Goal: Task Accomplishment & Management: Use online tool/utility

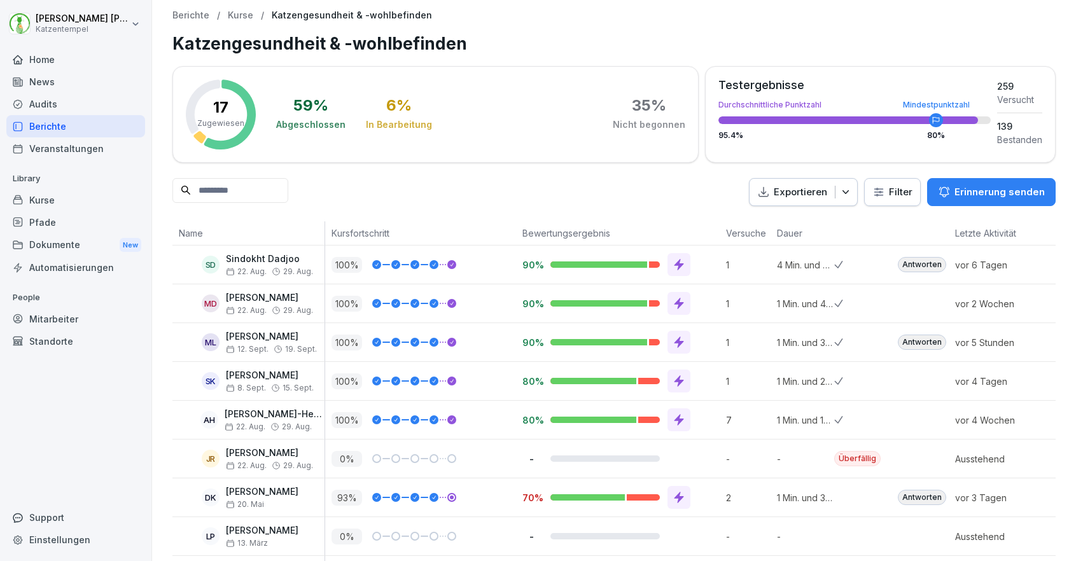
scroll to position [341, 0]
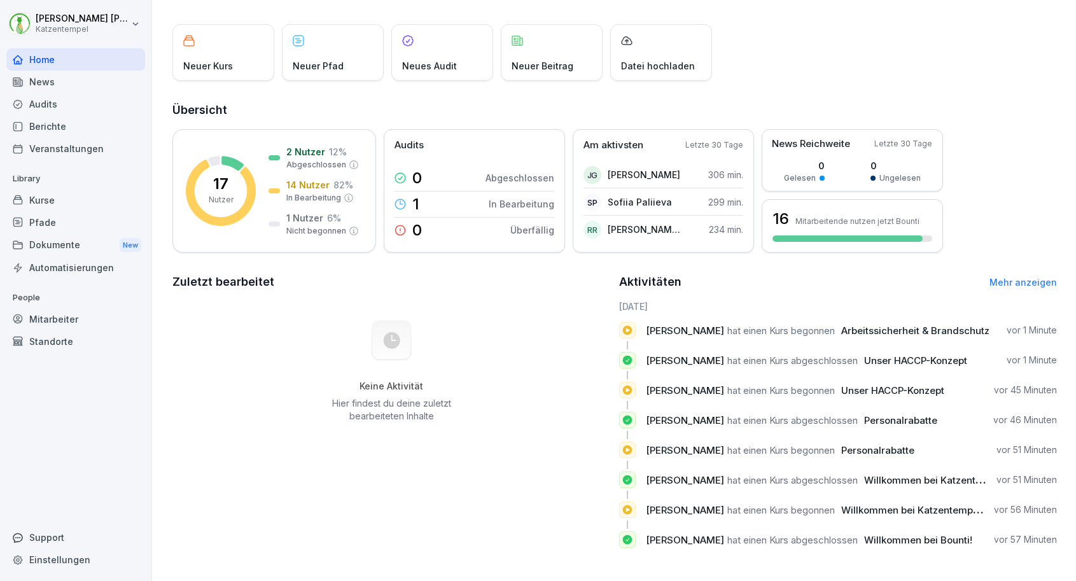
scroll to position [60, 0]
click at [104, 244] on div "Dokumente New" at bounding box center [75, 246] width 139 height 24
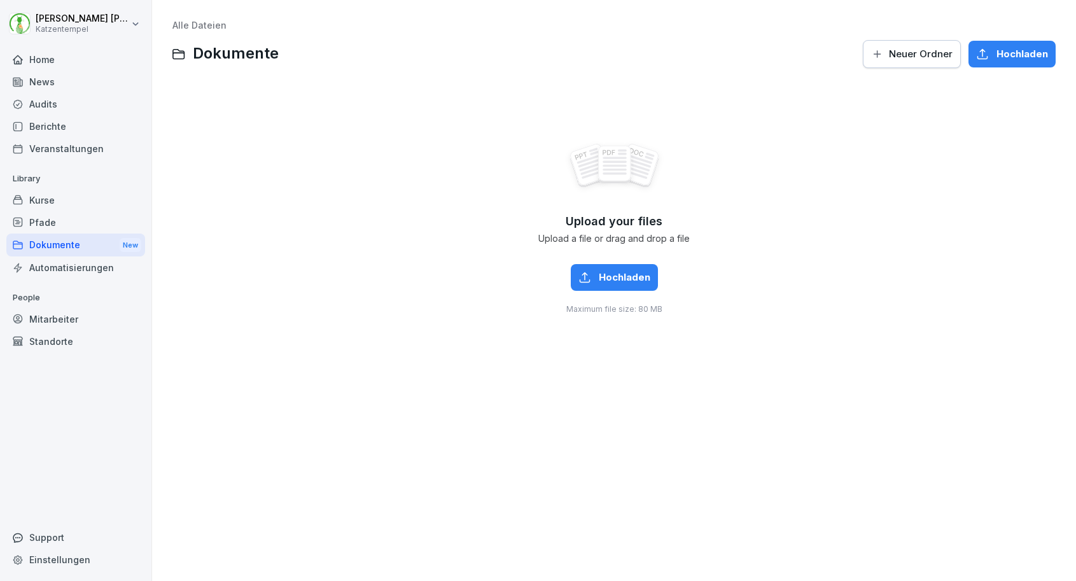
click at [64, 122] on div "Berichte" at bounding box center [75, 126] width 139 height 22
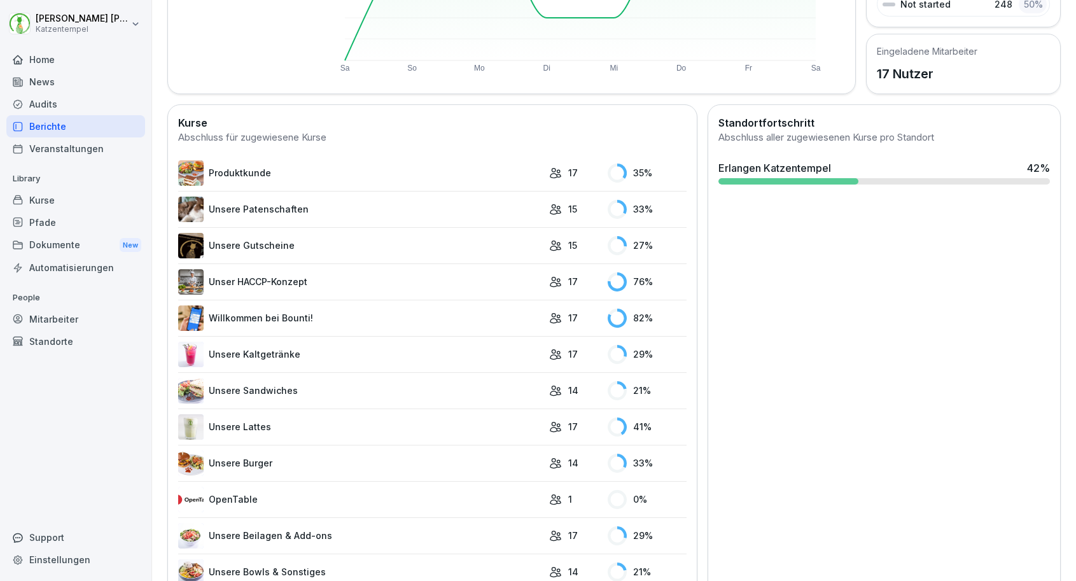
scroll to position [265, 0]
click at [425, 353] on link "Unsere Kaltgetränke" at bounding box center [360, 354] width 365 height 25
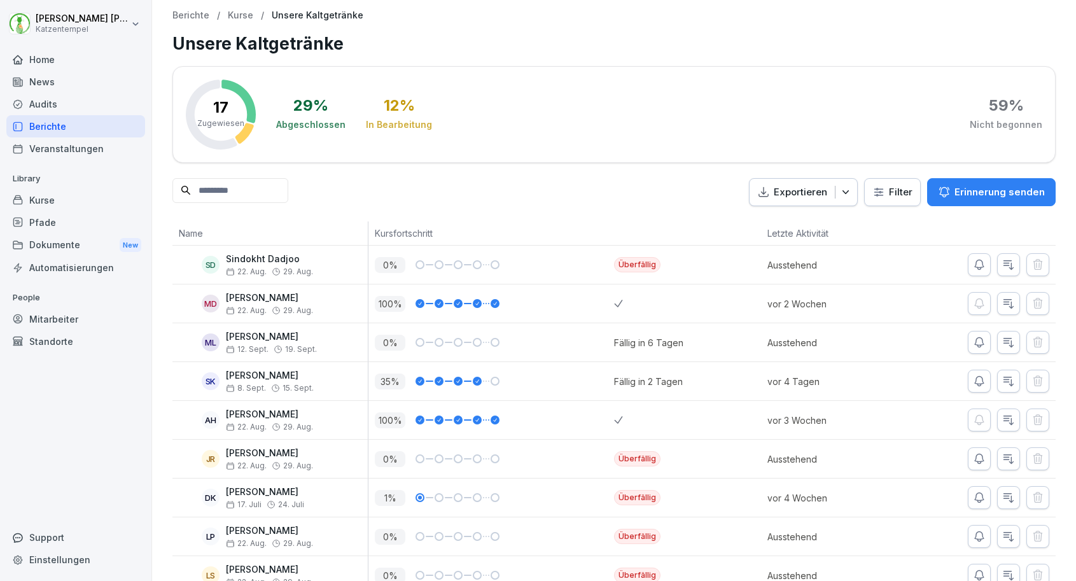
click at [972, 190] on p "Erinnerung senden" at bounding box center [1000, 192] width 90 height 14
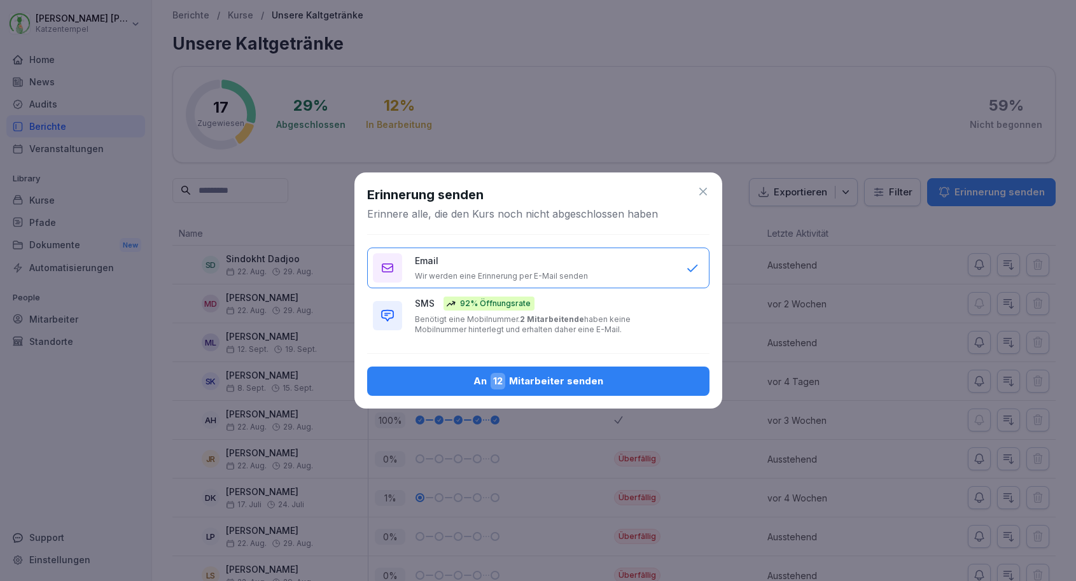
click at [658, 309] on div "SMS 92% Öffnungsrate Benötigt eine Mobilnummer. 2 Mitarbeitende haben keine Mob…" at bounding box center [544, 316] width 258 height 38
click at [612, 383] on div "An 12 Mitarbeiter senden" at bounding box center [538, 381] width 322 height 17
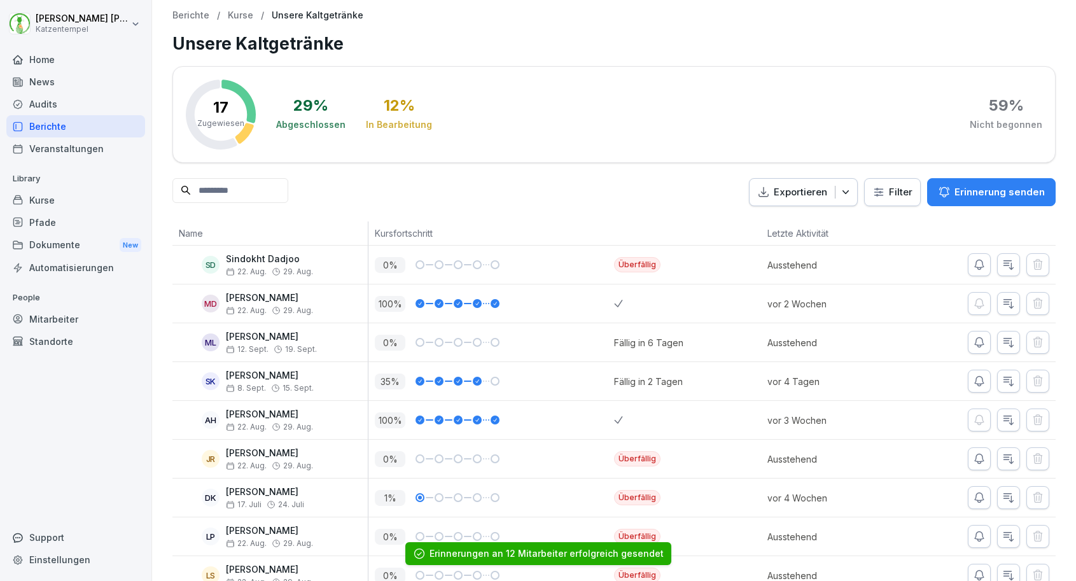
click at [62, 127] on div "Berichte" at bounding box center [75, 126] width 139 height 22
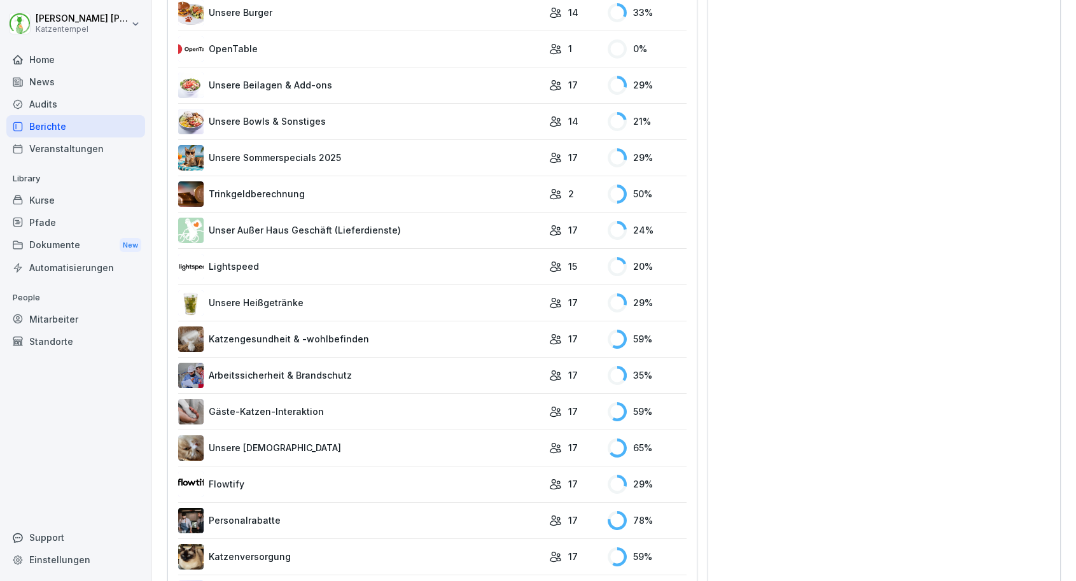
scroll to position [732, 0]
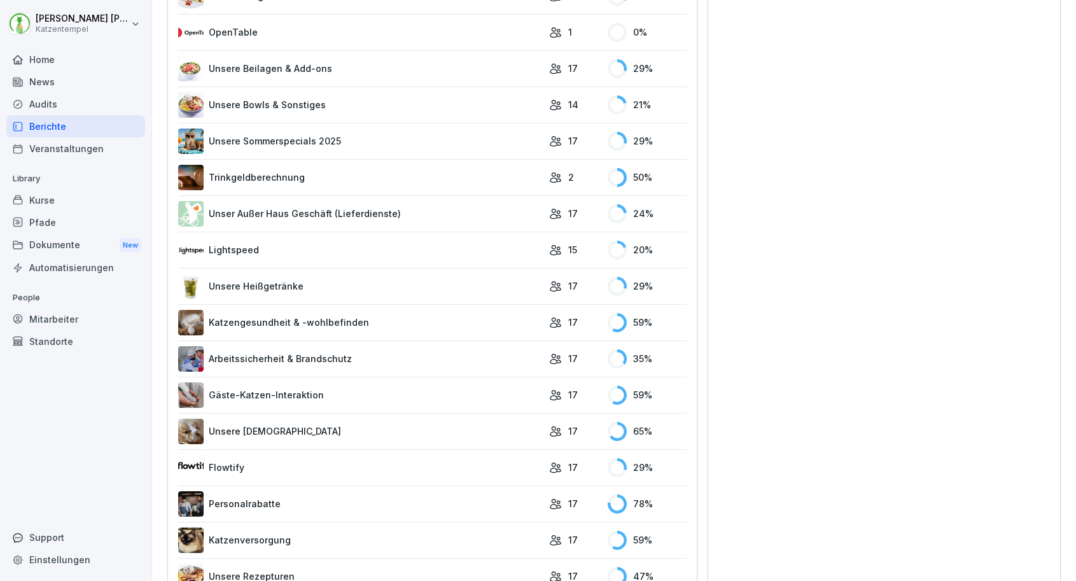
click at [341, 395] on link "Gäste-Katzen-Interaktion" at bounding box center [360, 395] width 365 height 25
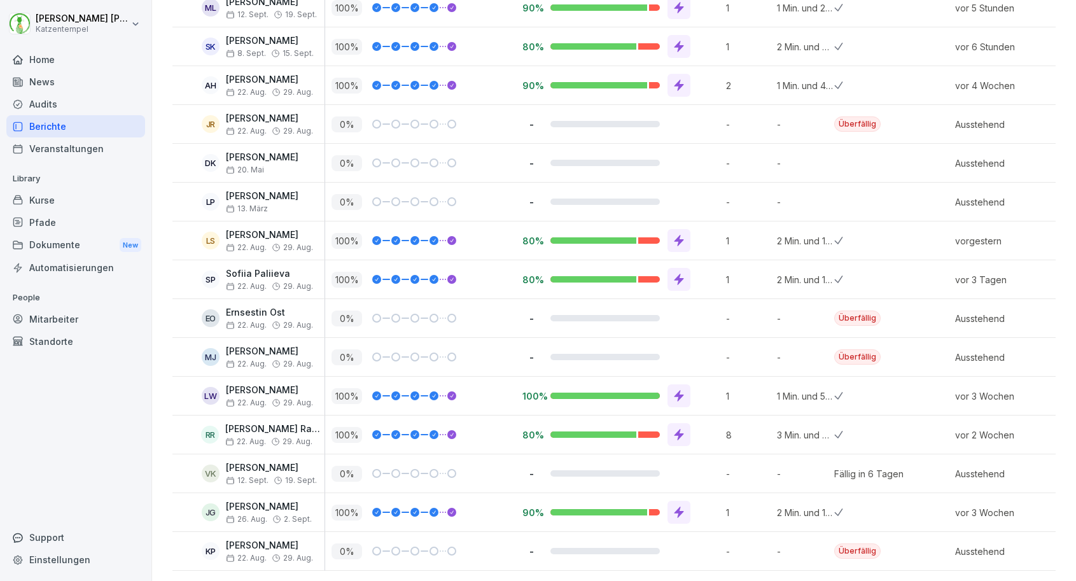
scroll to position [334, 0]
click at [92, 130] on div "Berichte" at bounding box center [75, 126] width 139 height 22
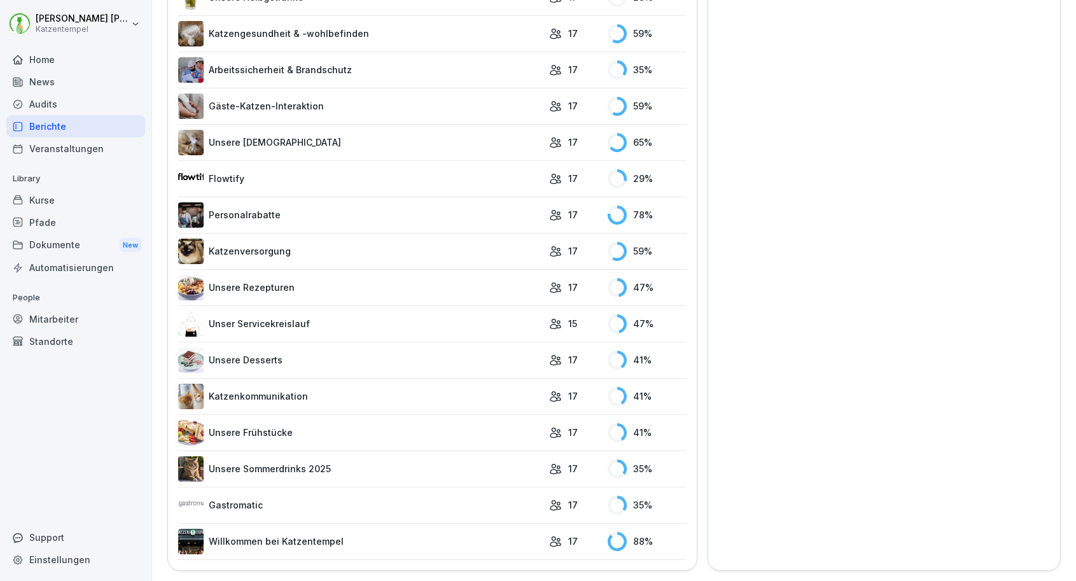
scroll to position [1020, 0]
click at [409, 321] on link "Unser Servicekreislauf" at bounding box center [360, 324] width 365 height 25
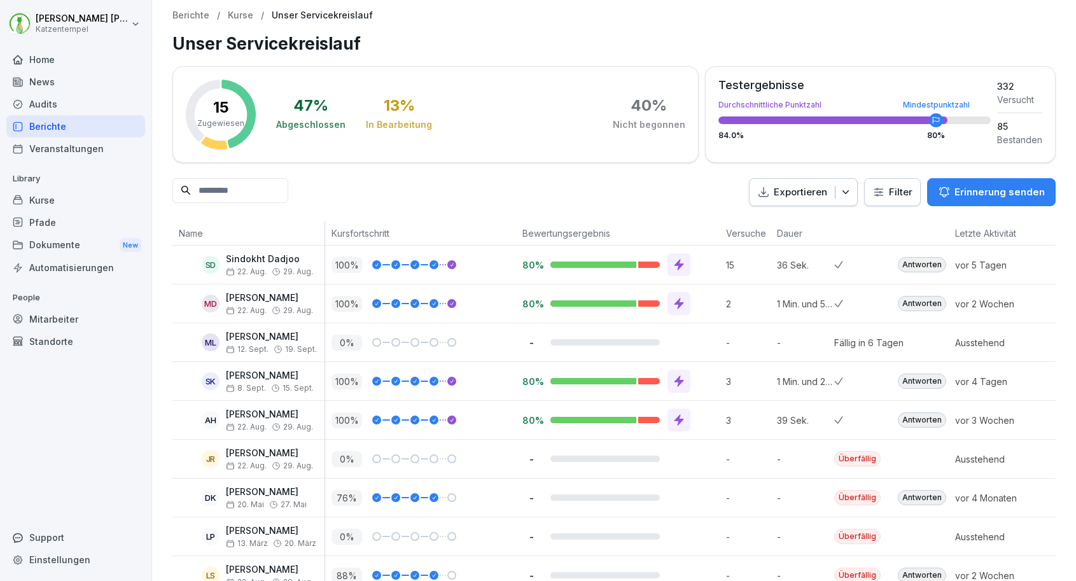
click at [976, 192] on p "Erinnerung senden" at bounding box center [1000, 192] width 90 height 14
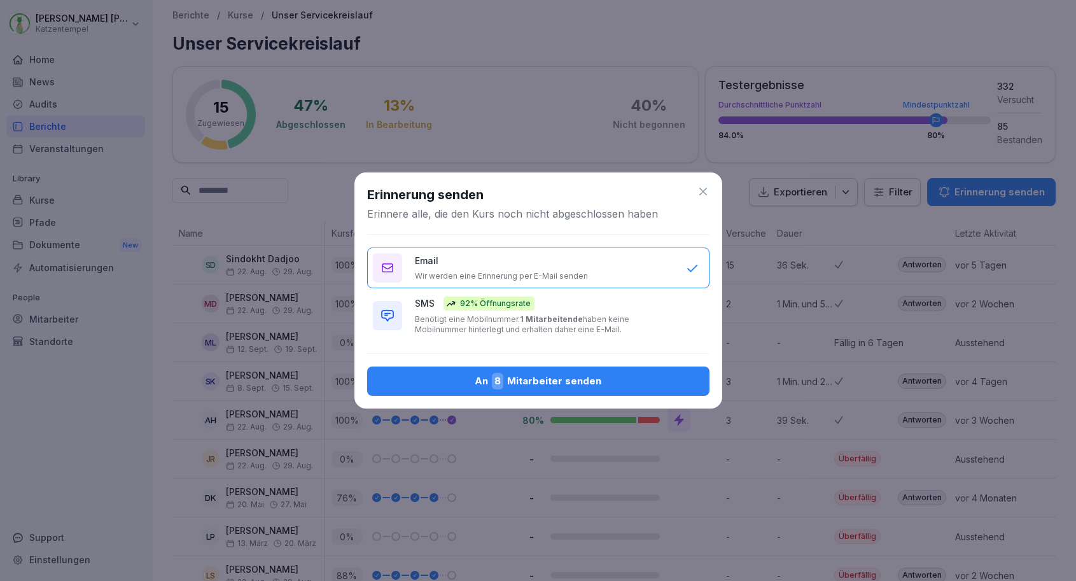
click at [653, 328] on p "Benötigt eine Mobilnummer. 1 Mitarbeitende haben keine Mobilnummer hinterlegt u…" at bounding box center [544, 324] width 258 height 20
click at [637, 389] on div "An 8 Mitarbeiter senden" at bounding box center [538, 381] width 322 height 17
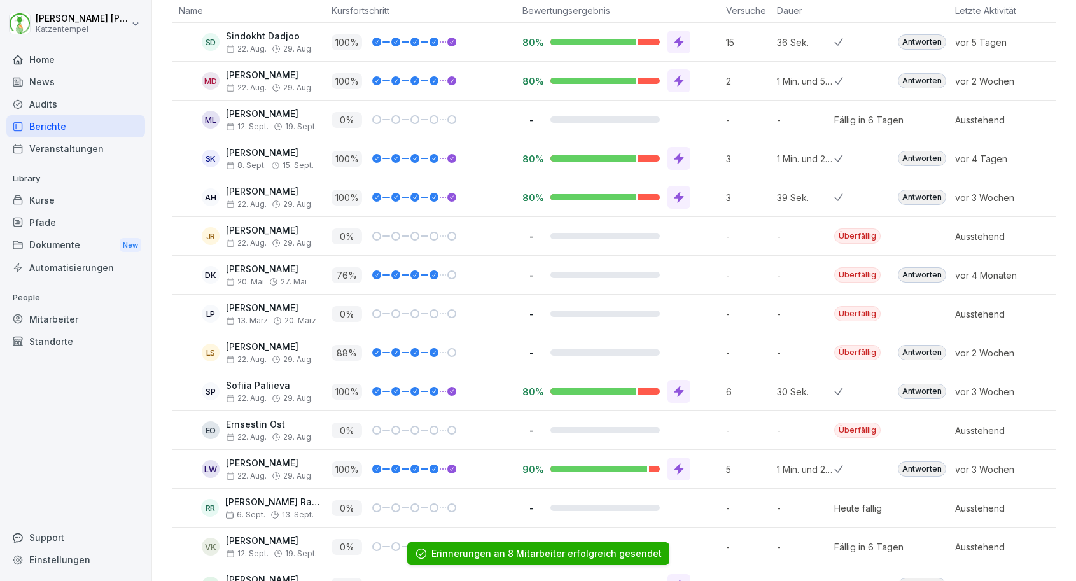
scroll to position [224, 0]
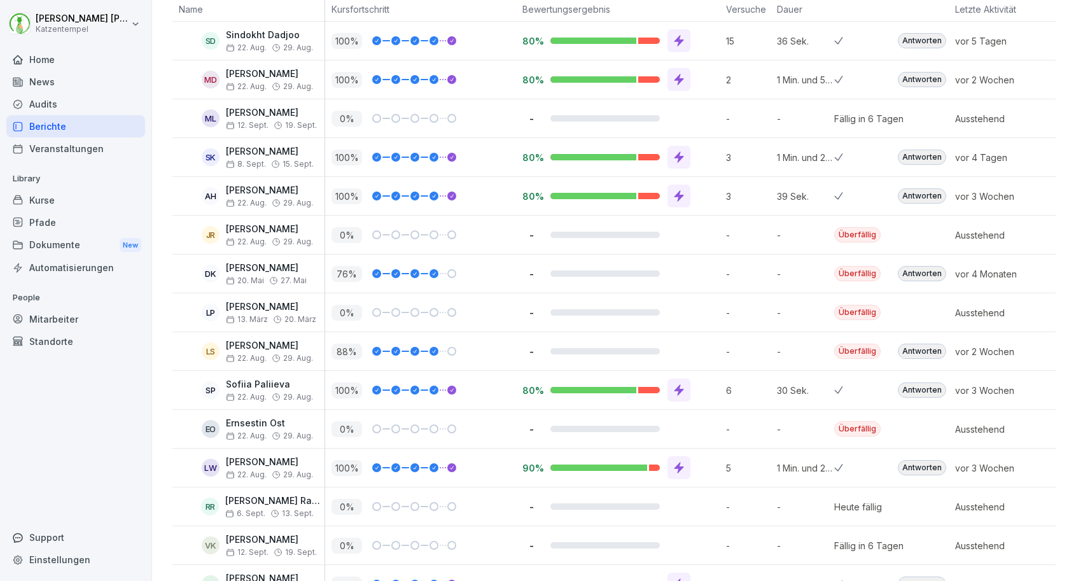
click at [911, 192] on div "Antworten" at bounding box center [922, 195] width 48 height 15
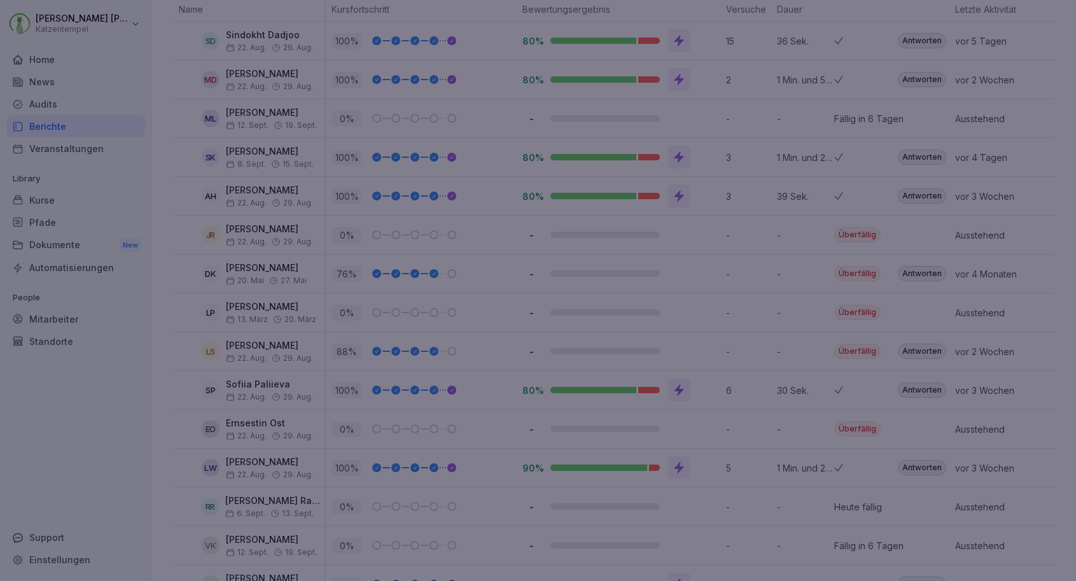
click at [911, 187] on div at bounding box center [538, 290] width 1076 height 581
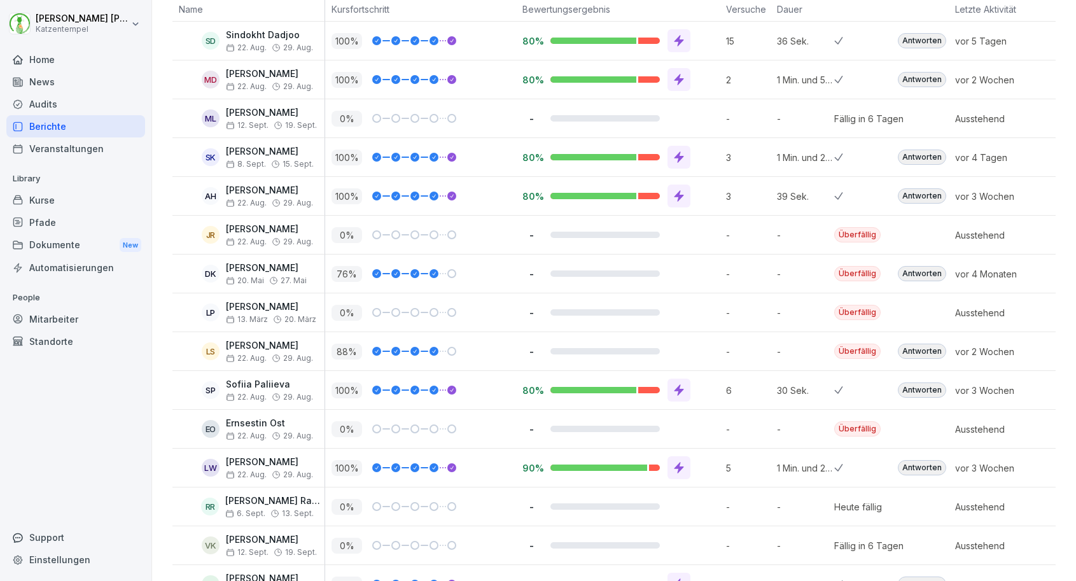
click at [106, 108] on div "Audits" at bounding box center [75, 104] width 139 height 22
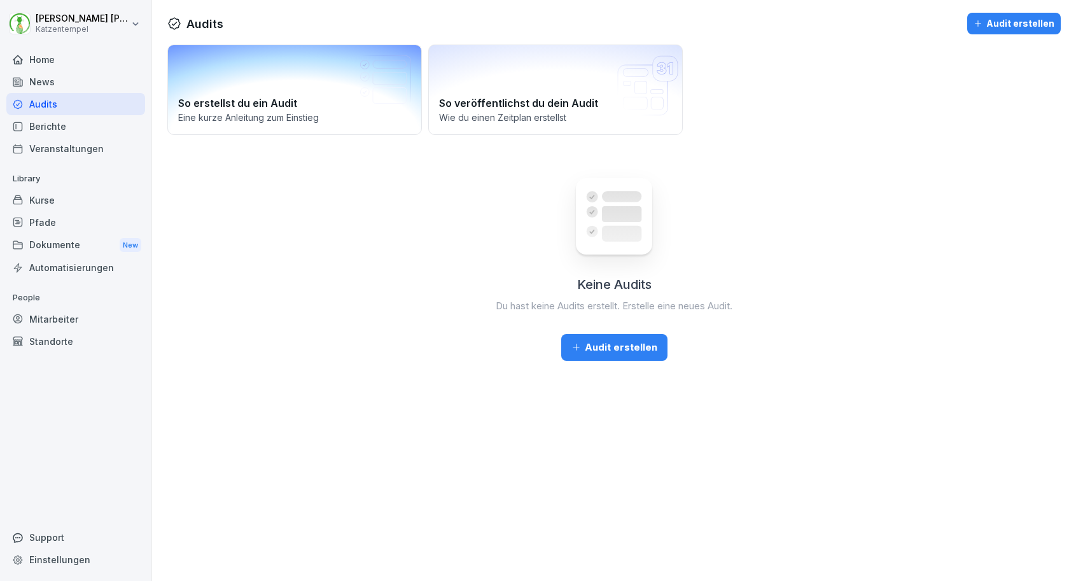
click at [253, 88] on div "So erstellst du ein Audit Eine kurze Anleitung zum Einstieg" at bounding box center [294, 90] width 255 height 90
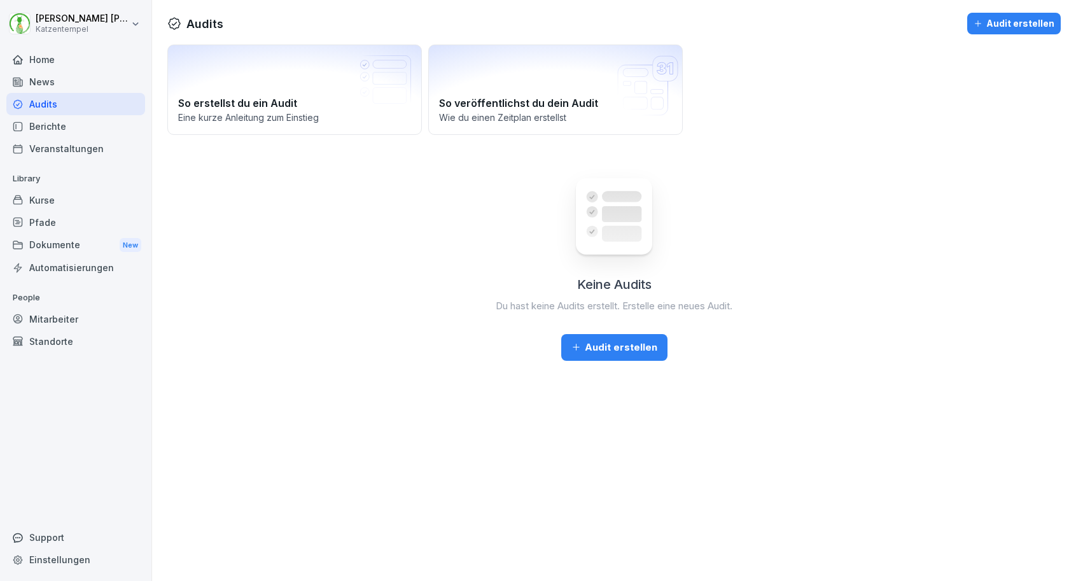
click at [85, 123] on div "Berichte" at bounding box center [75, 126] width 139 height 22
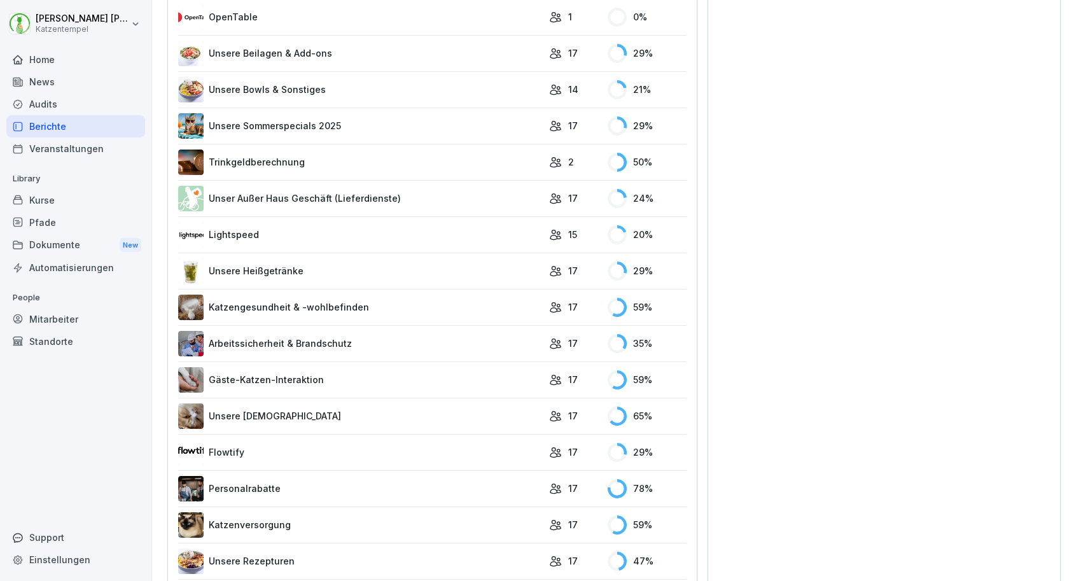
scroll to position [1013, 0]
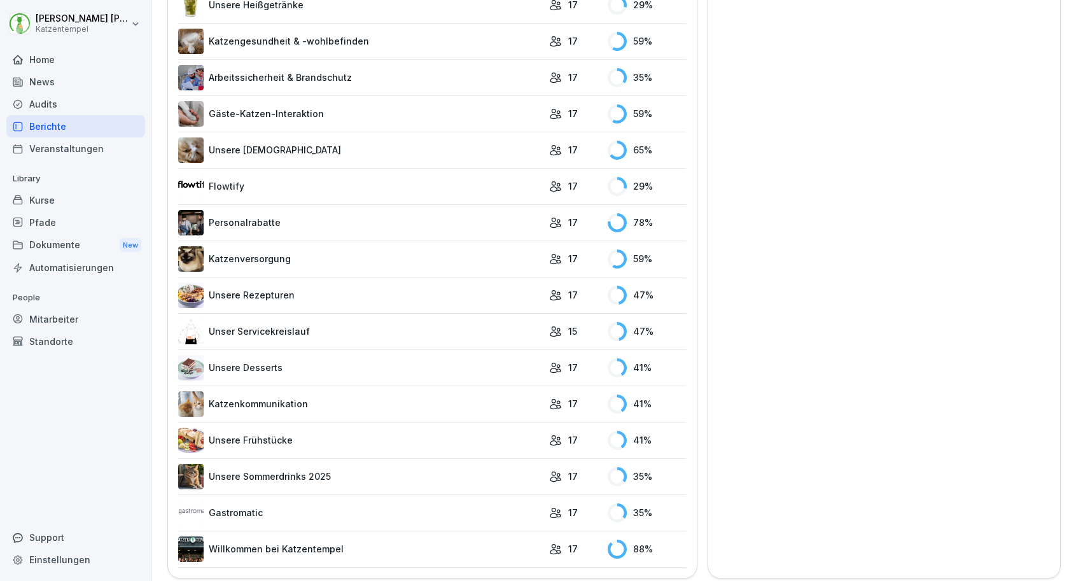
click at [367, 409] on link "Katzenkommunikation" at bounding box center [360, 403] width 365 height 25
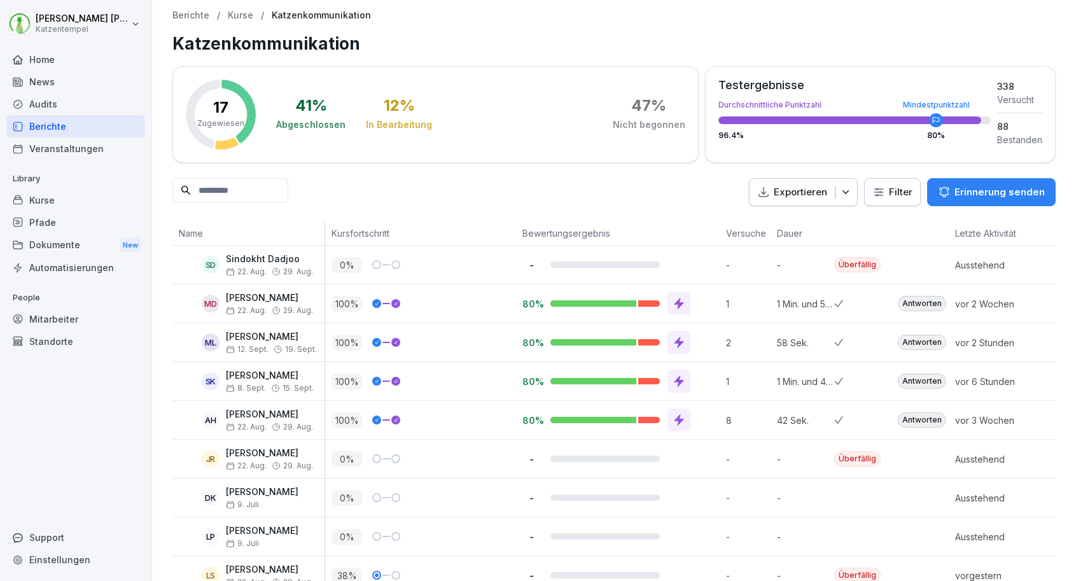
click at [964, 197] on p "Erinnerung senden" at bounding box center [1000, 192] width 90 height 14
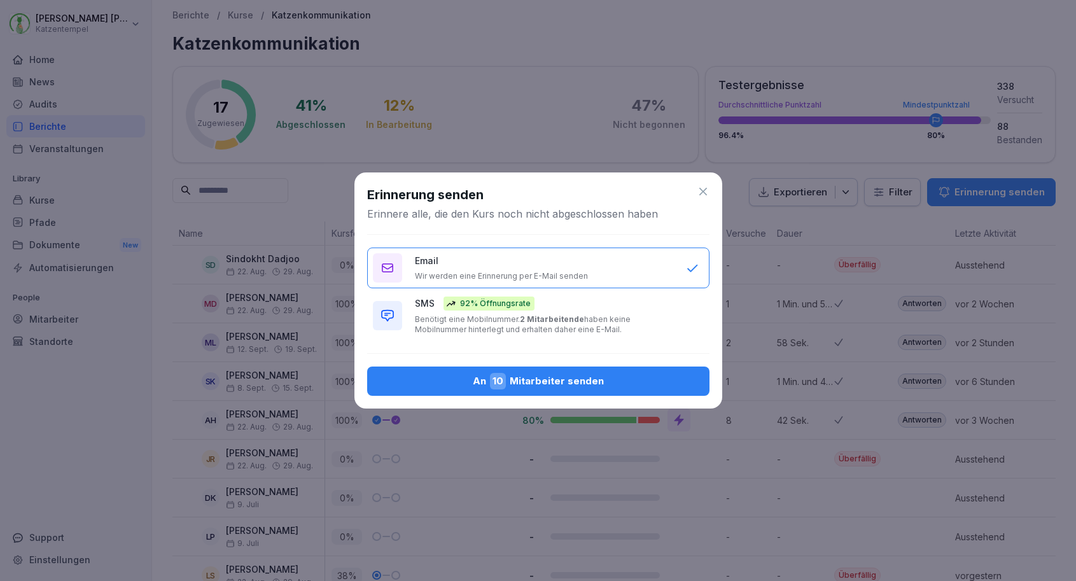
click at [596, 327] on p "Benötigt eine Mobilnummer. 2 Mitarbeitende haben keine Mobilnummer hinterlegt u…" at bounding box center [544, 324] width 258 height 20
click at [572, 378] on div "An 10 Mitarbeiter senden" at bounding box center [538, 381] width 322 height 17
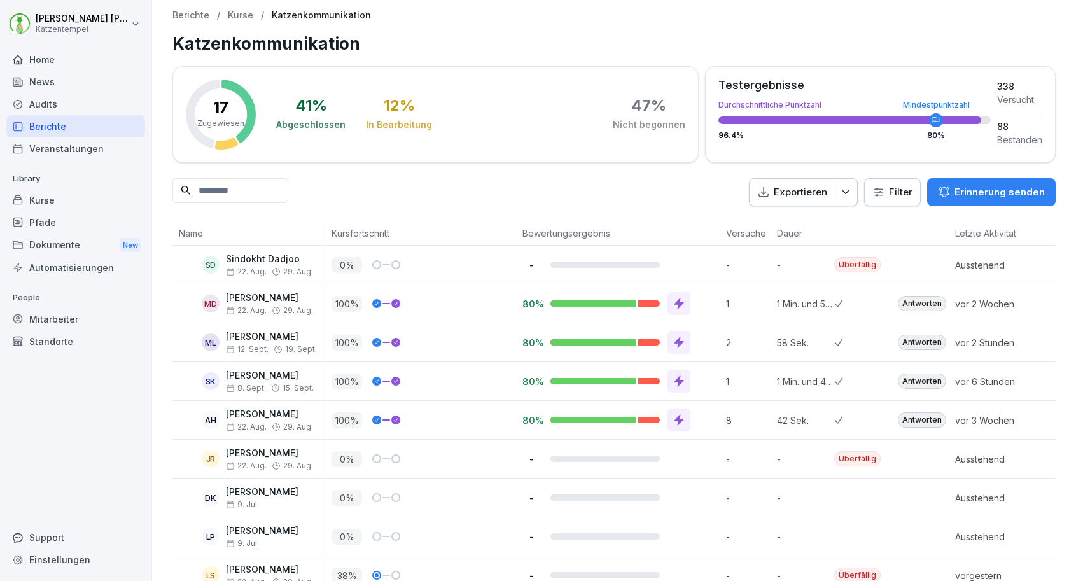
click at [71, 129] on div "Berichte" at bounding box center [75, 126] width 139 height 22
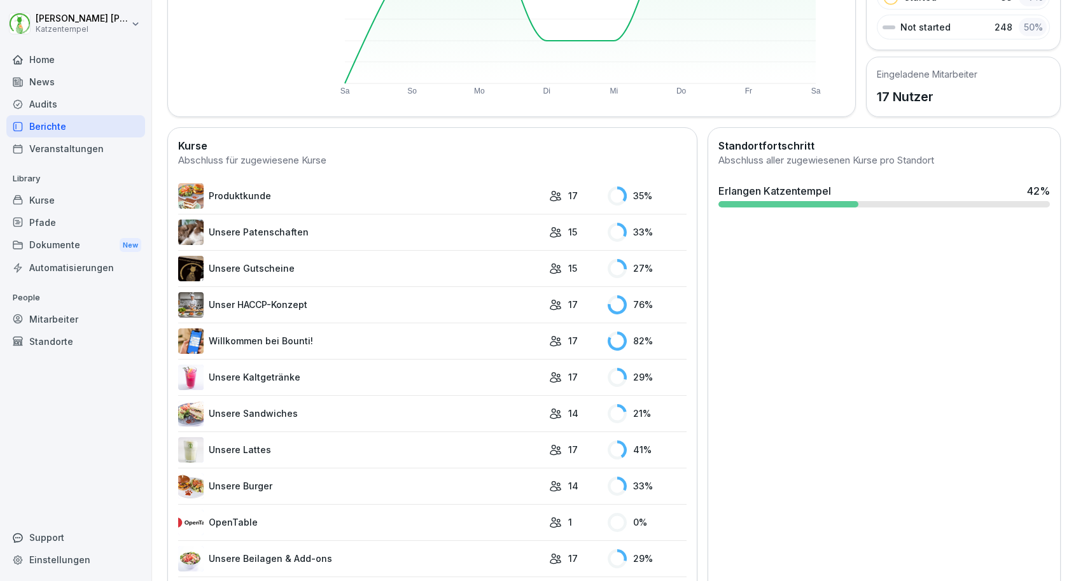
scroll to position [666, 0]
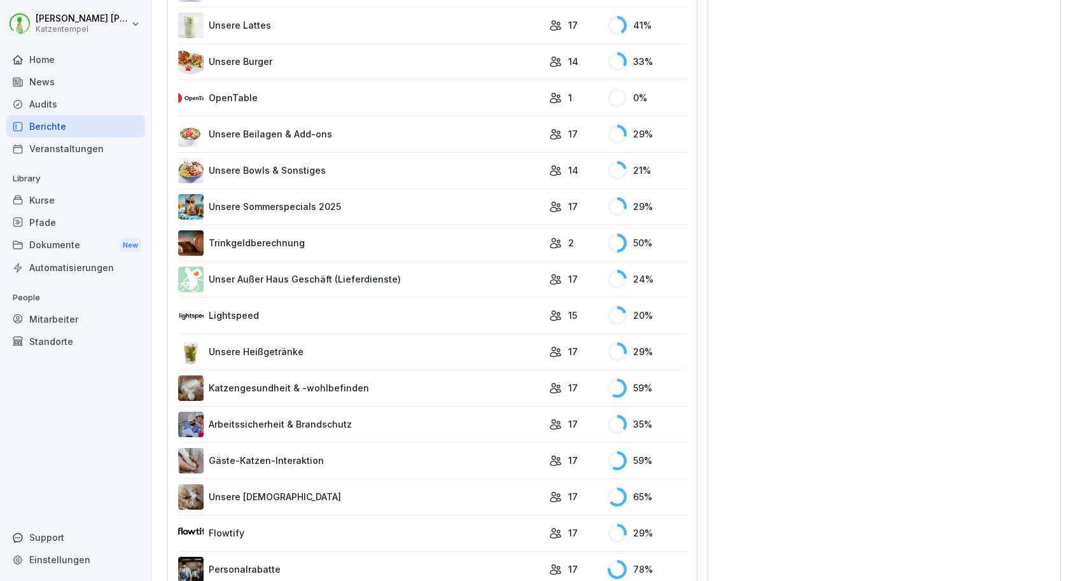
click at [491, 358] on link "Unsere Heißgetränke" at bounding box center [360, 351] width 365 height 25
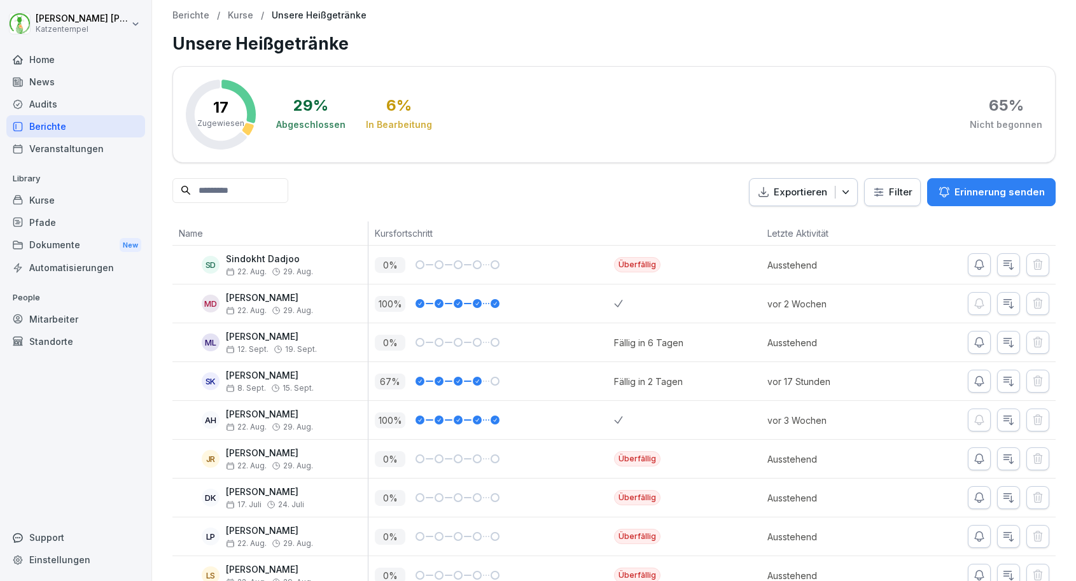
click at [966, 194] on p "Erinnerung senden" at bounding box center [1000, 192] width 90 height 14
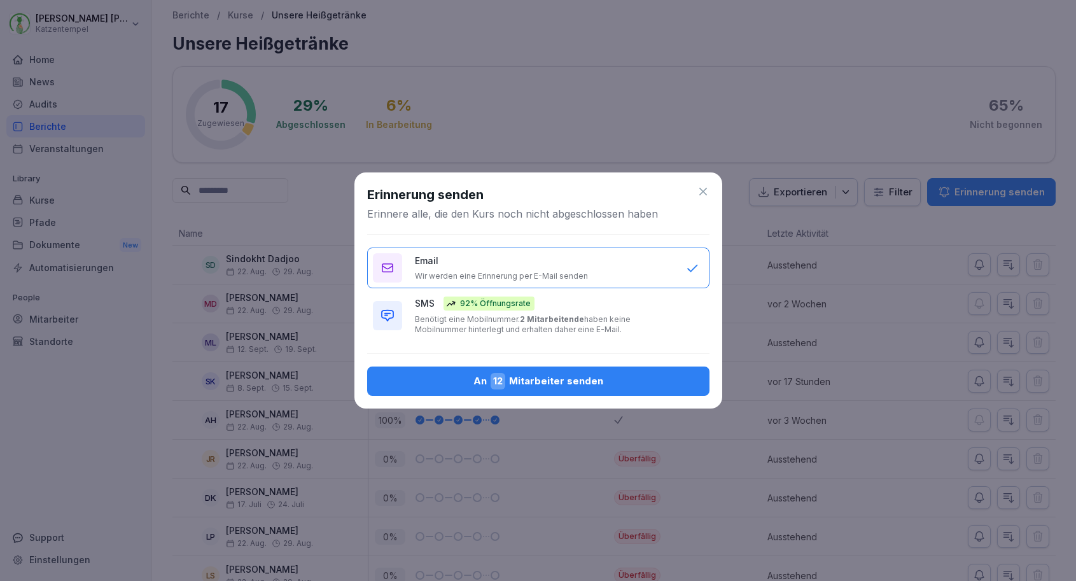
click at [659, 312] on div "SMS 92% Öffnungsrate Benötigt eine Mobilnummer. 2 Mitarbeitende haben keine Mob…" at bounding box center [544, 316] width 258 height 38
click at [637, 379] on div "An 12 Mitarbeiter senden" at bounding box center [538, 381] width 322 height 17
